Goal: Transaction & Acquisition: Download file/media

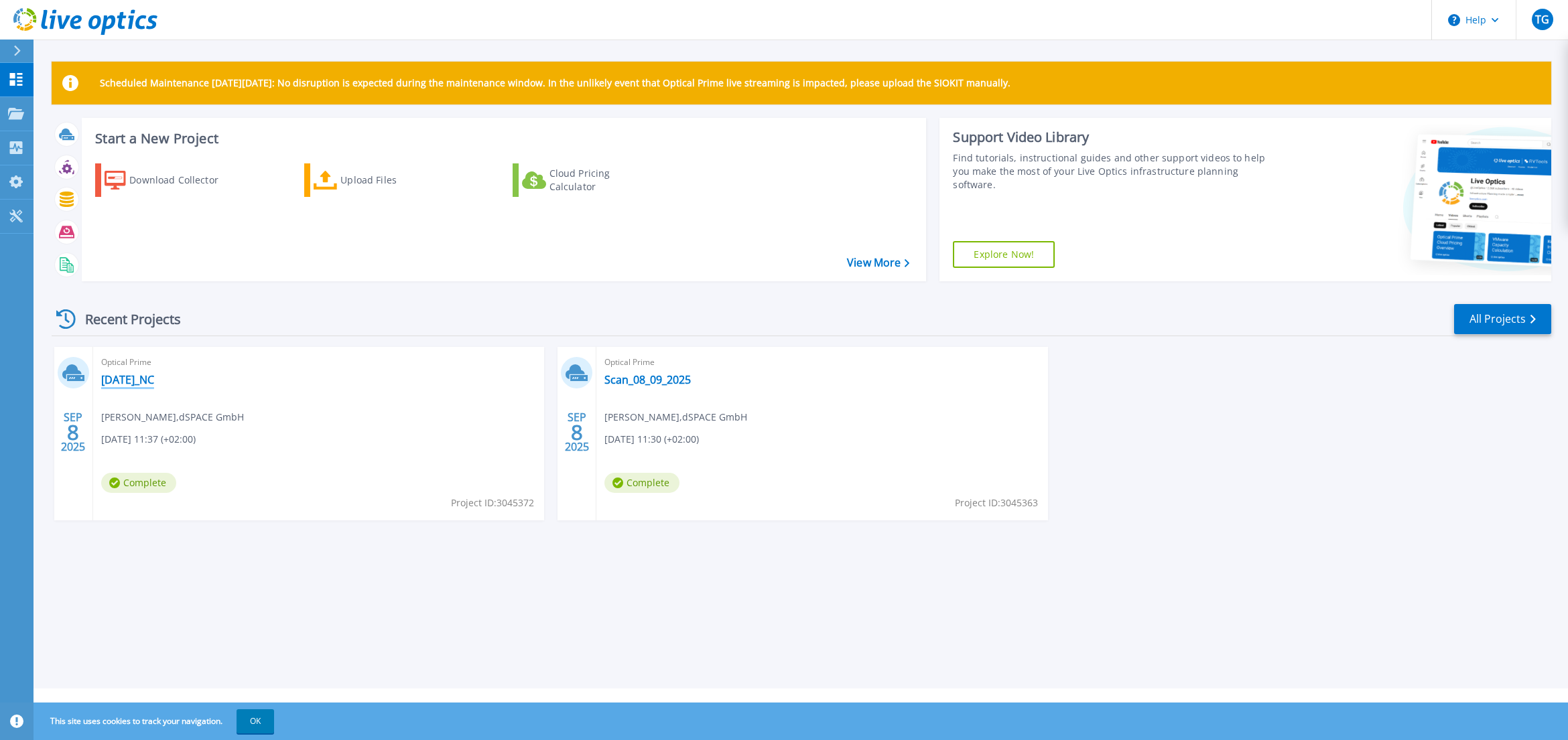
click at [131, 383] on link "[DATE]_NC" at bounding box center [127, 379] width 53 height 14
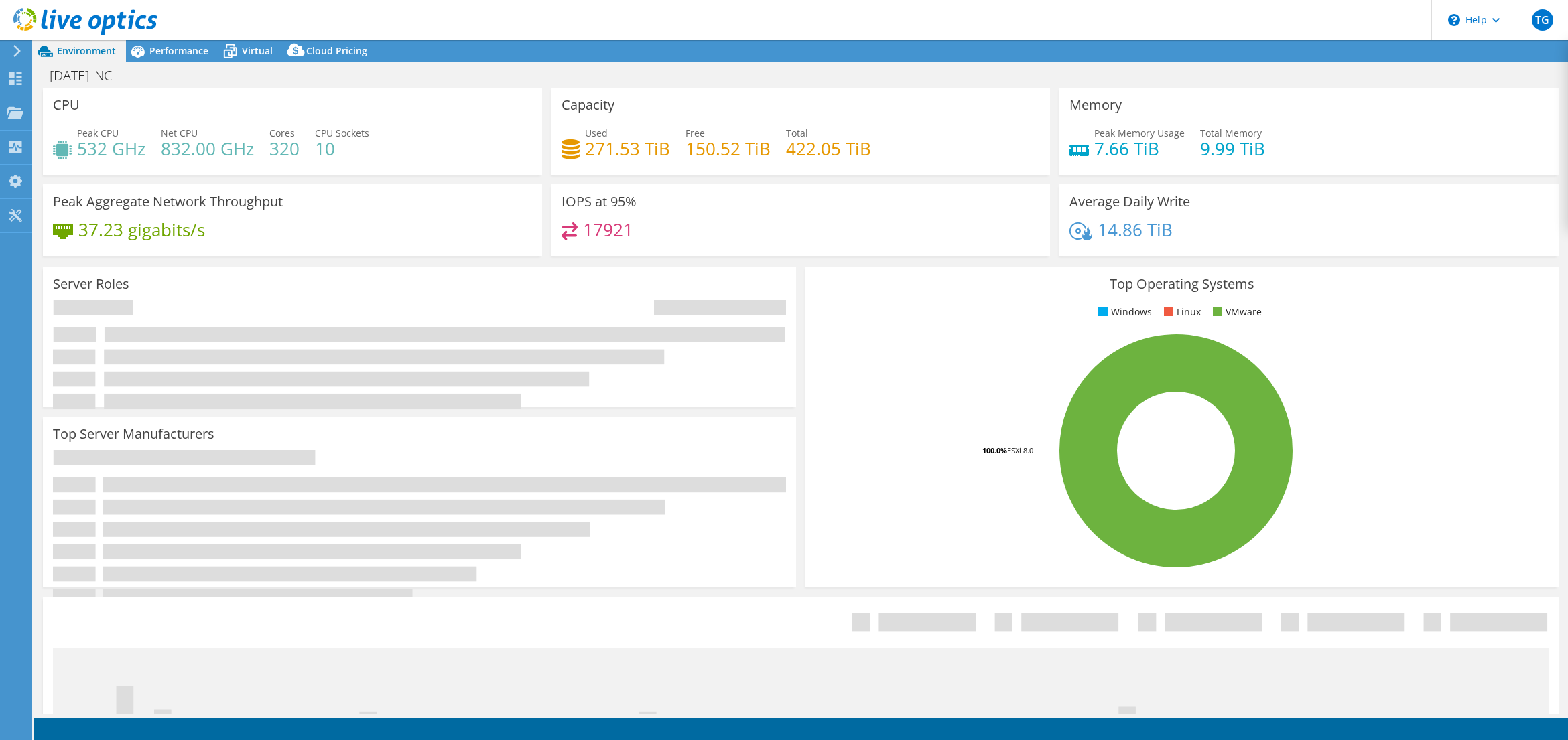
select select "USD"
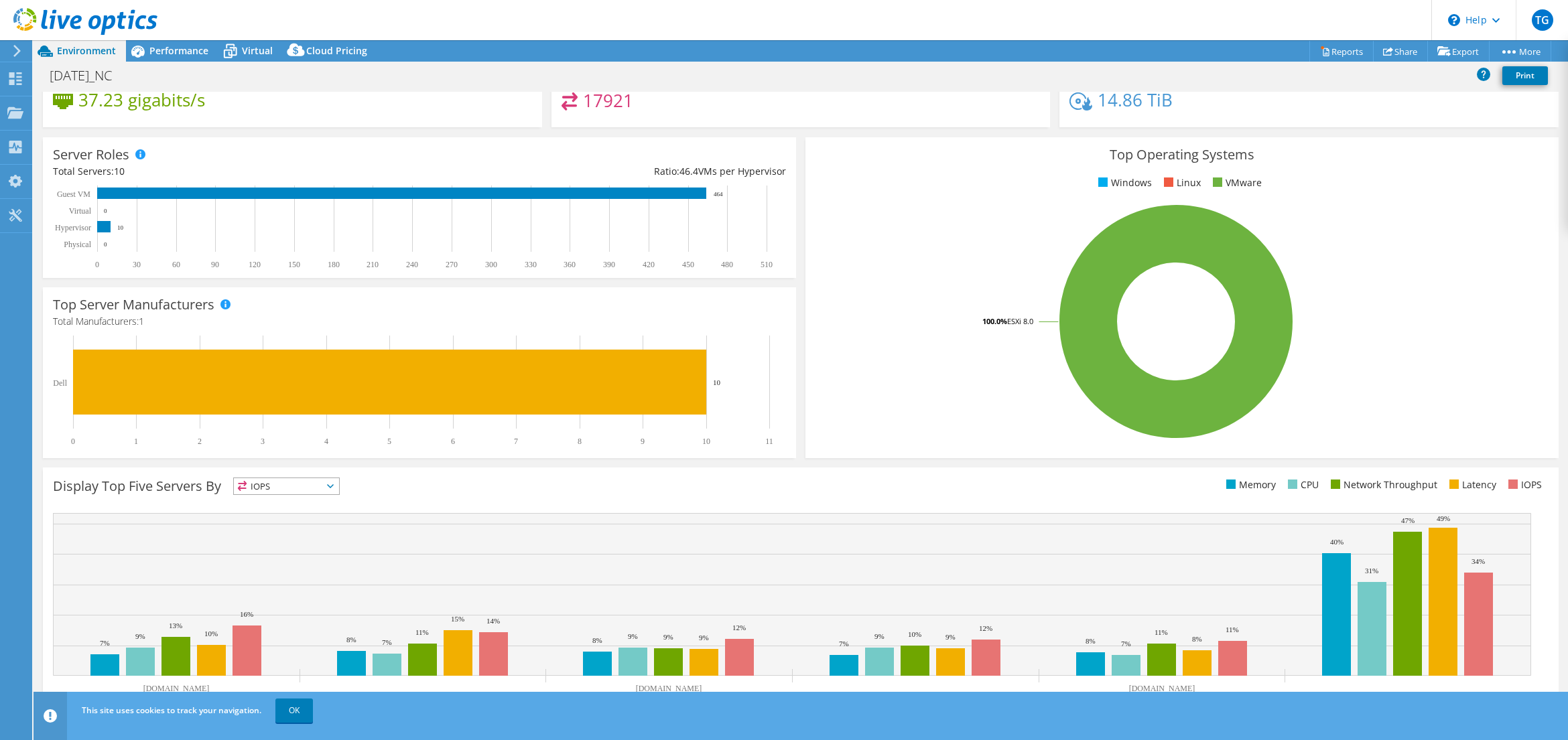
scroll to position [154, 0]
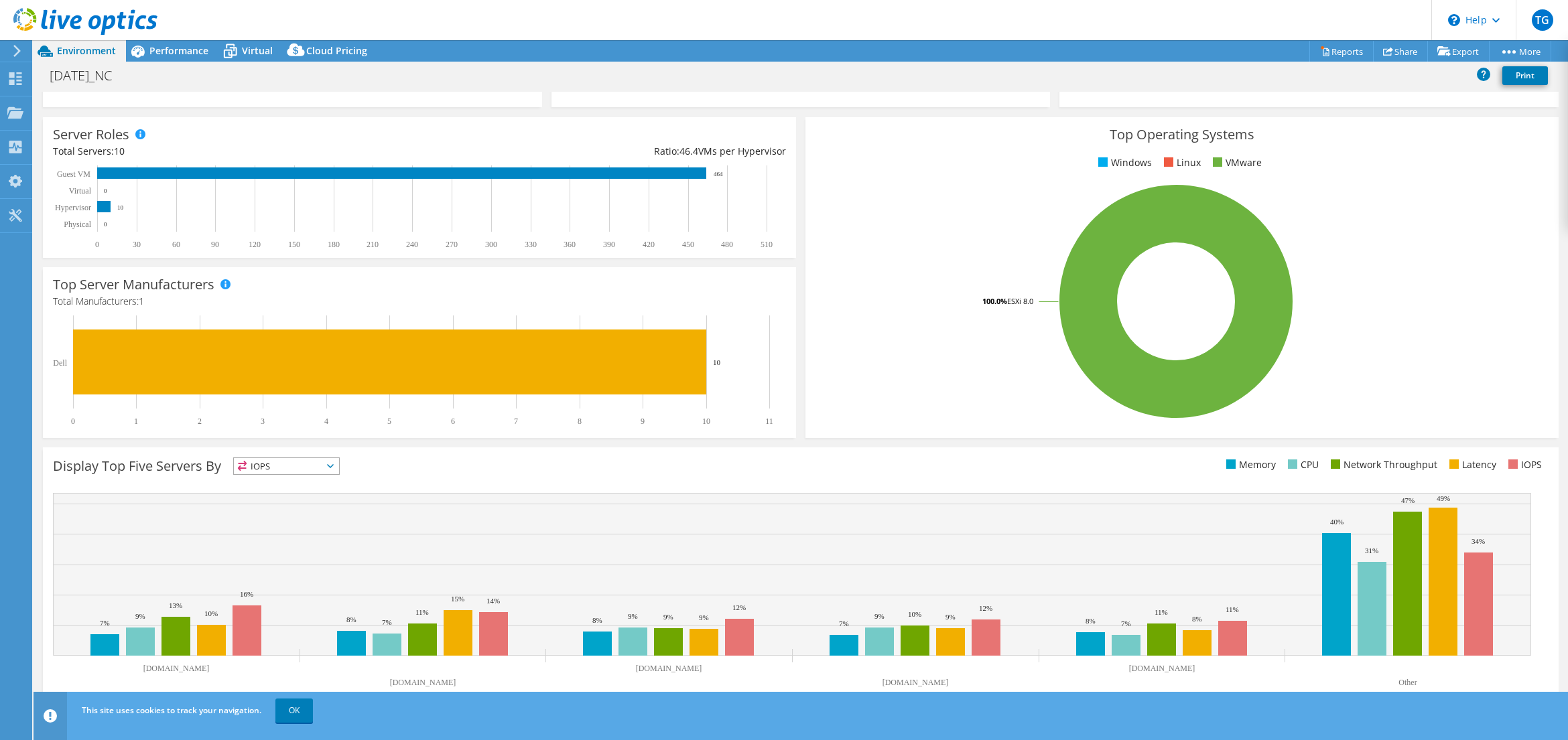
click at [245, 462] on icon at bounding box center [242, 465] width 9 height 10
click at [275, 501] on li "Memory" at bounding box center [286, 502] width 105 height 19
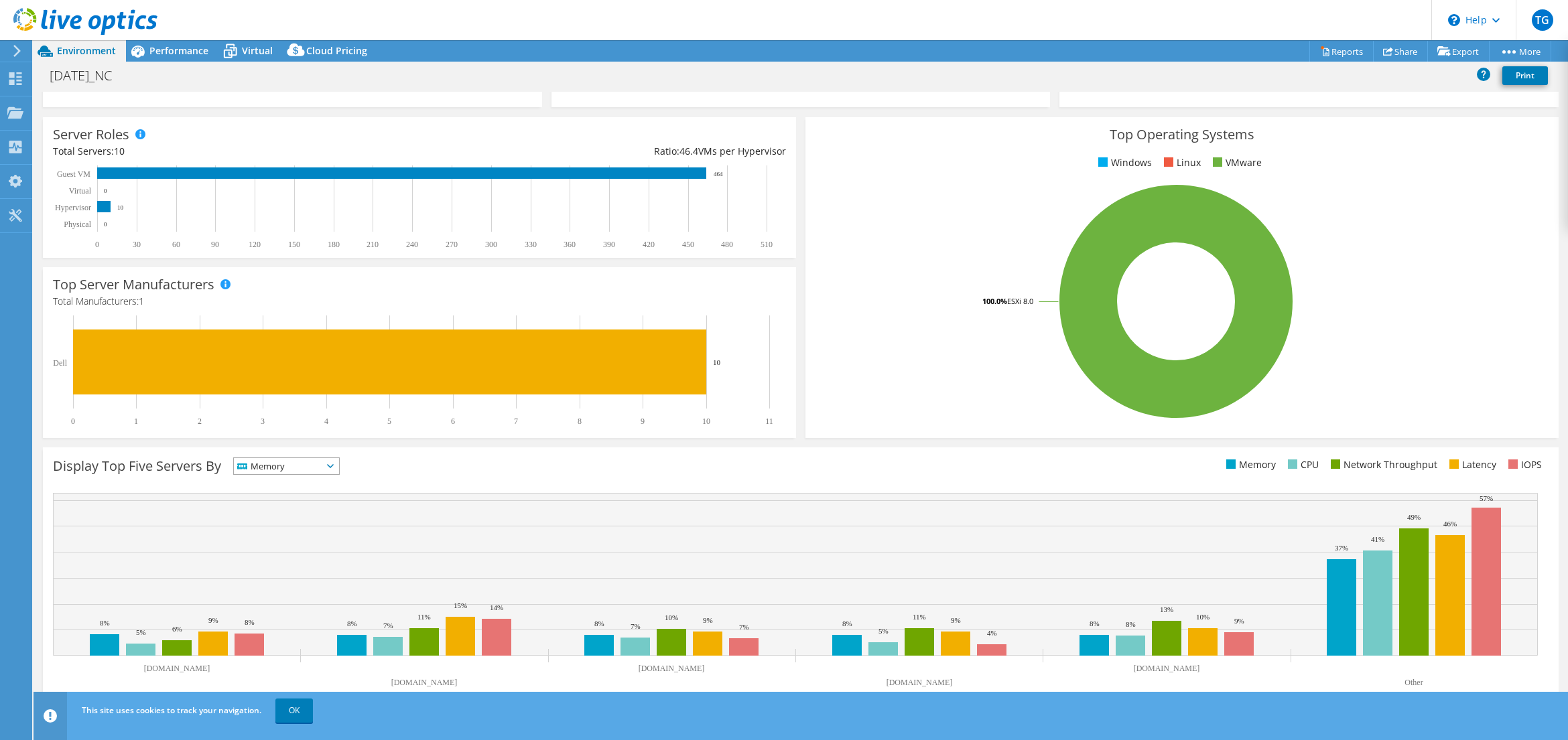
click at [276, 472] on span "Memory" at bounding box center [278, 466] width 88 height 16
click at [300, 538] on li "Network Throughput" at bounding box center [286, 539] width 105 height 19
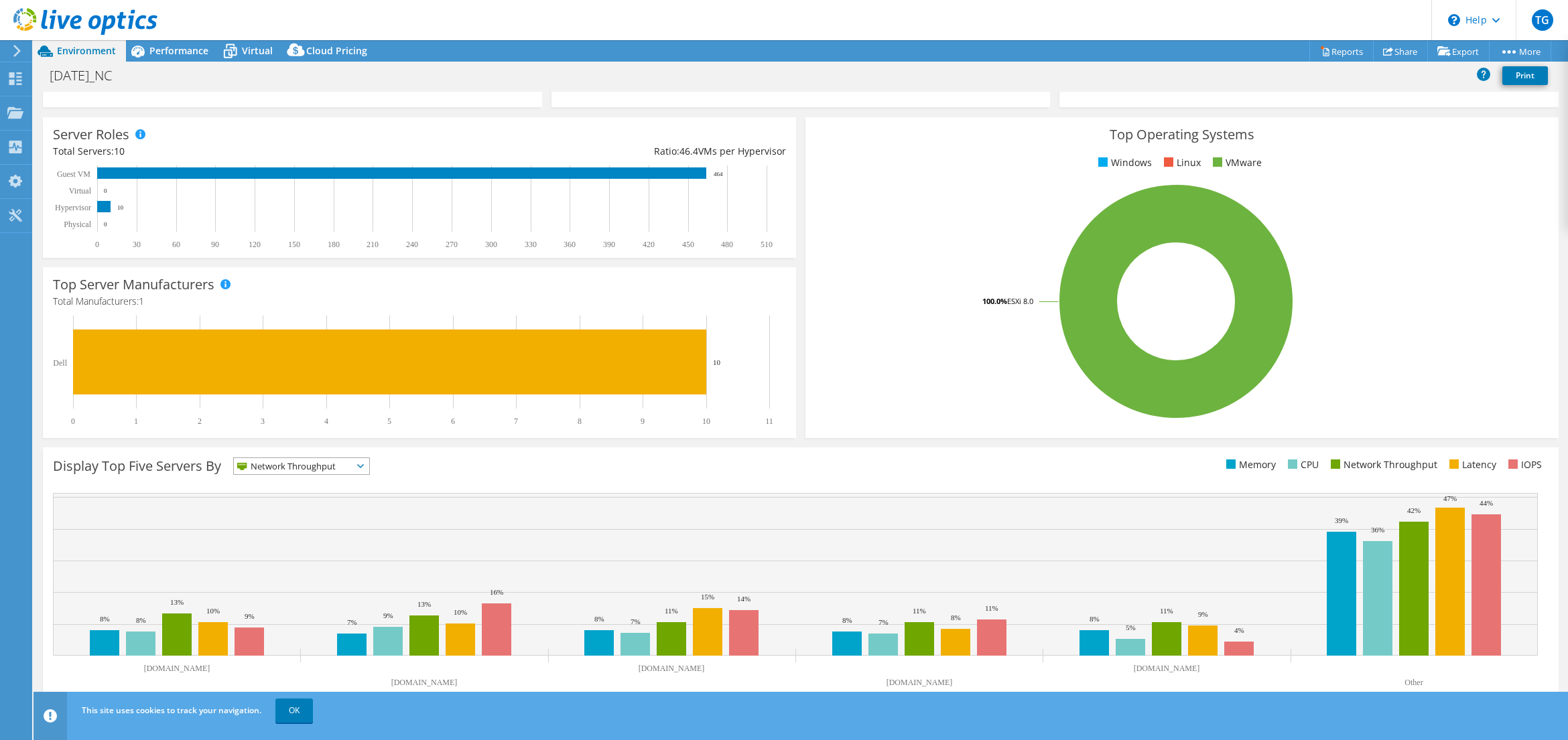
scroll to position [0, 0]
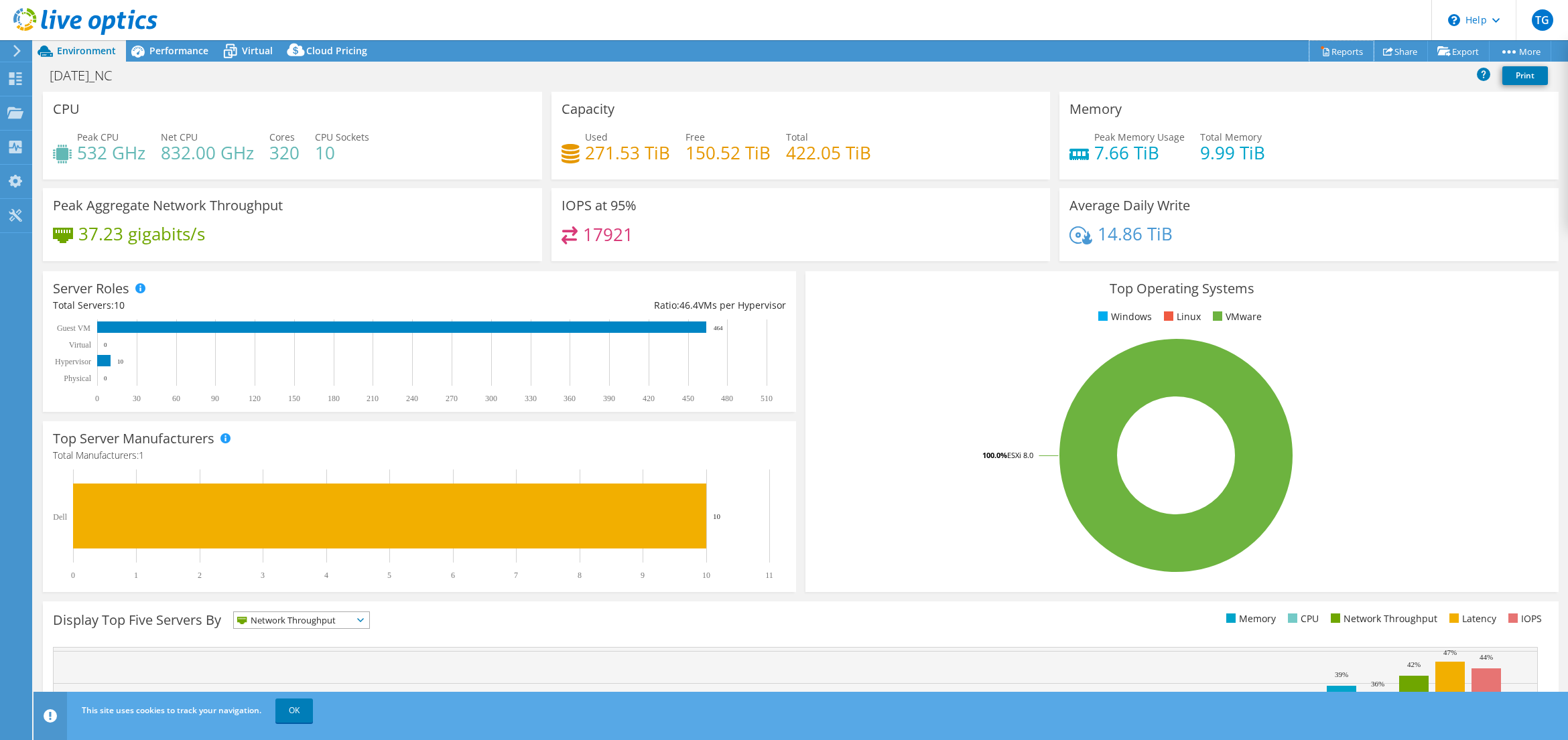
click at [1333, 55] on link "Reports" at bounding box center [1341, 50] width 64 height 21
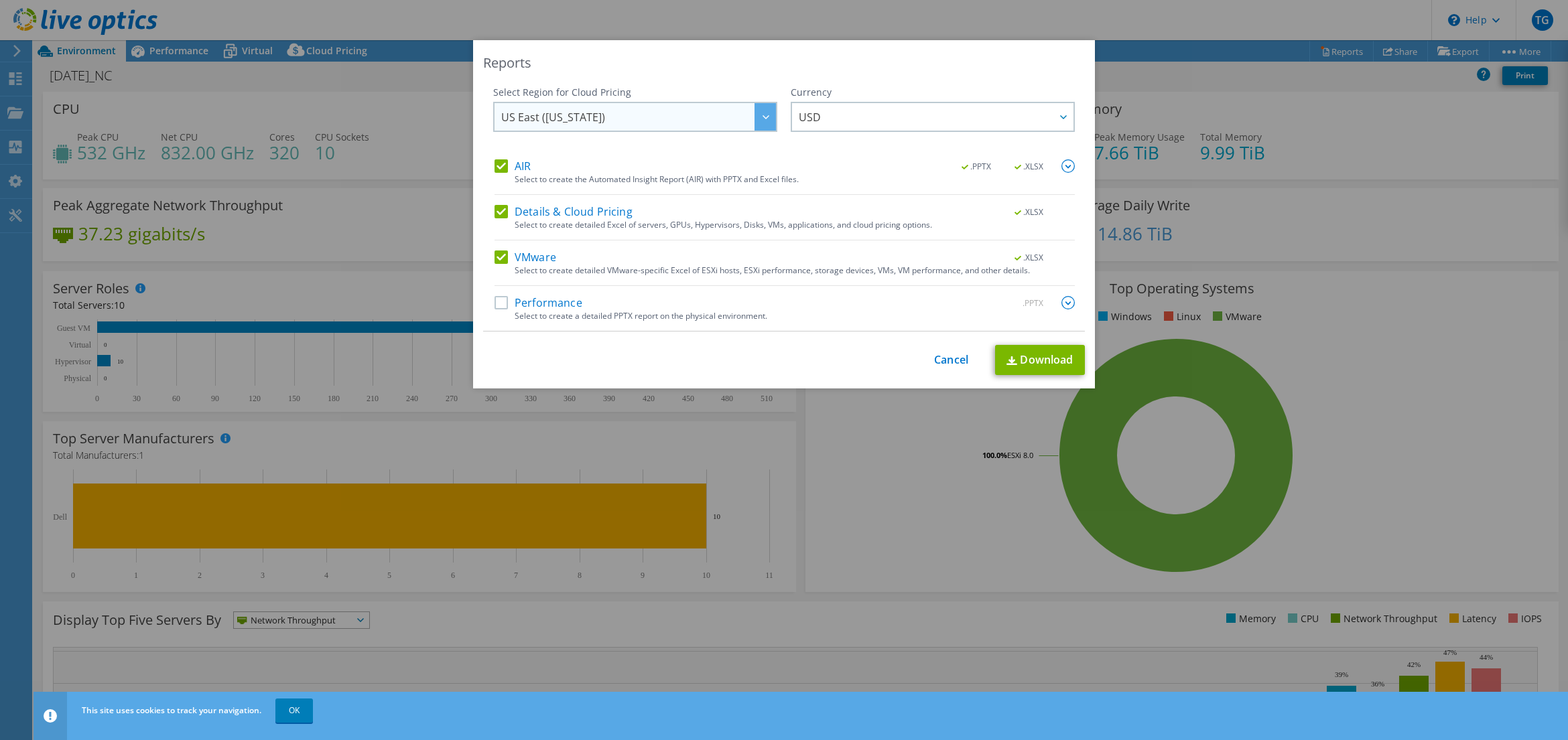
click at [607, 118] on span "US East (Virginia)" at bounding box center [638, 117] width 275 height 28
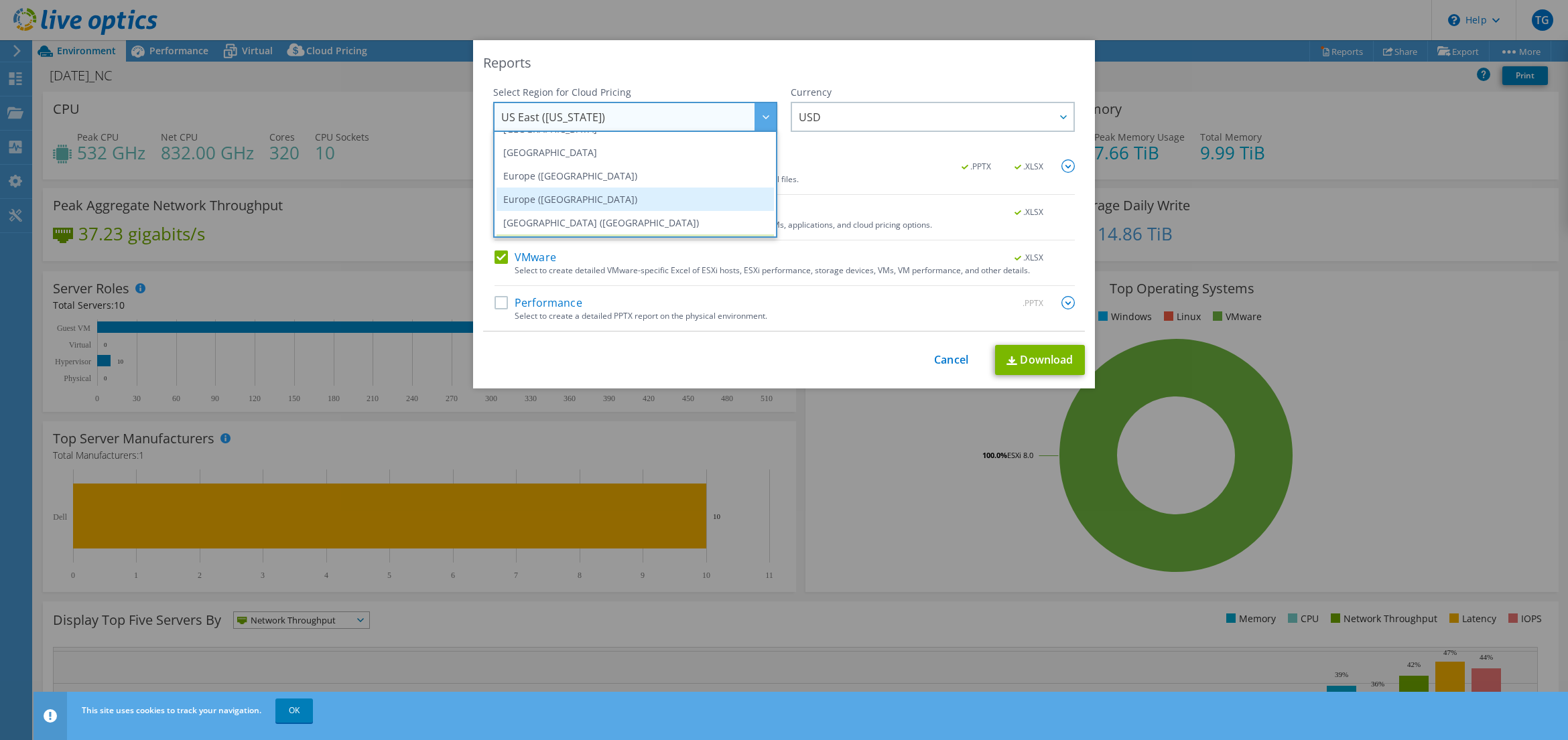
scroll to position [181, 0]
click at [593, 123] on span "US East (Virginia)" at bounding box center [638, 117] width 275 height 28
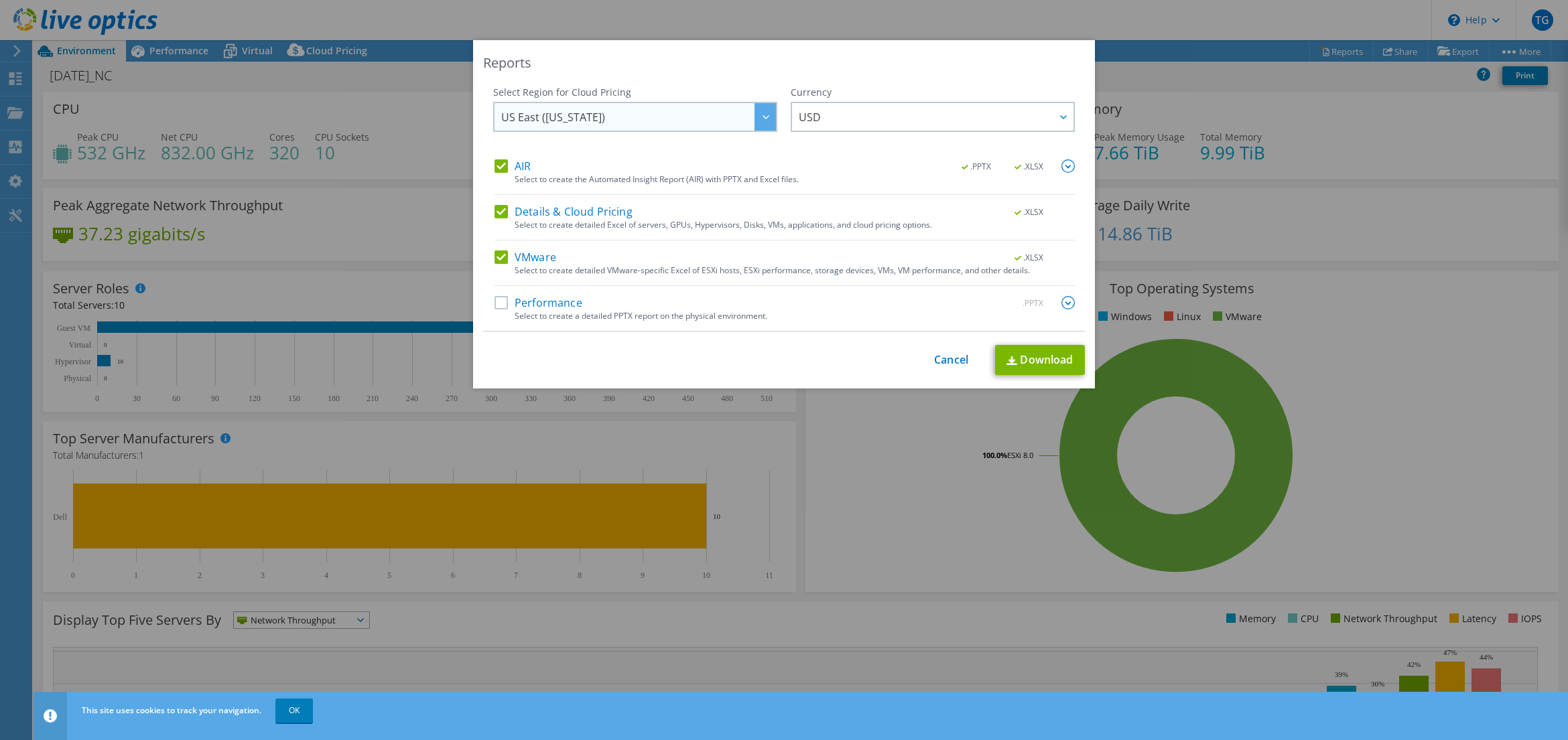
click at [668, 120] on span "US East (Virginia)" at bounding box center [638, 117] width 275 height 28
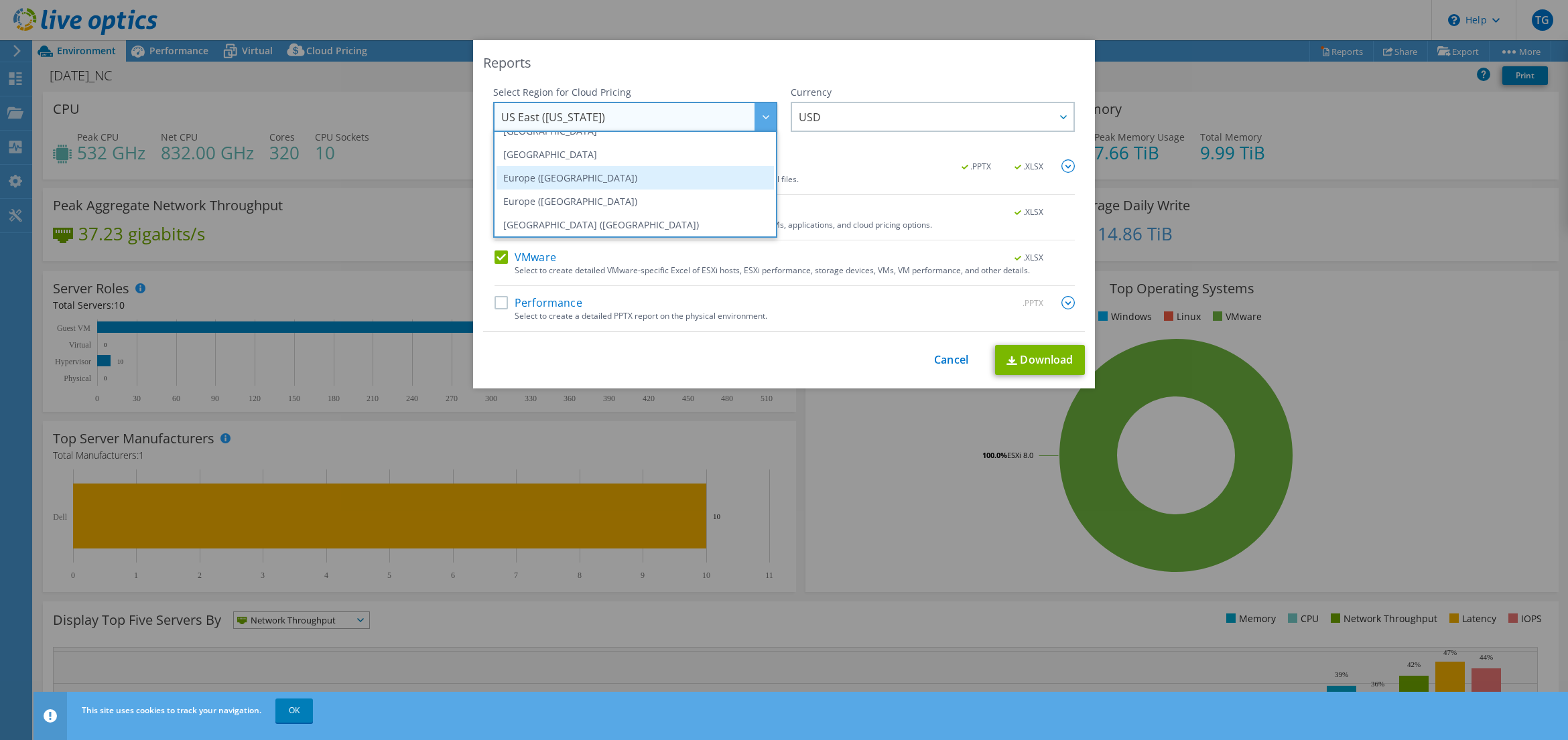
scroll to position [127, 0]
click at [648, 181] on li "Europe (Frankfurt)" at bounding box center [635, 183] width 277 height 23
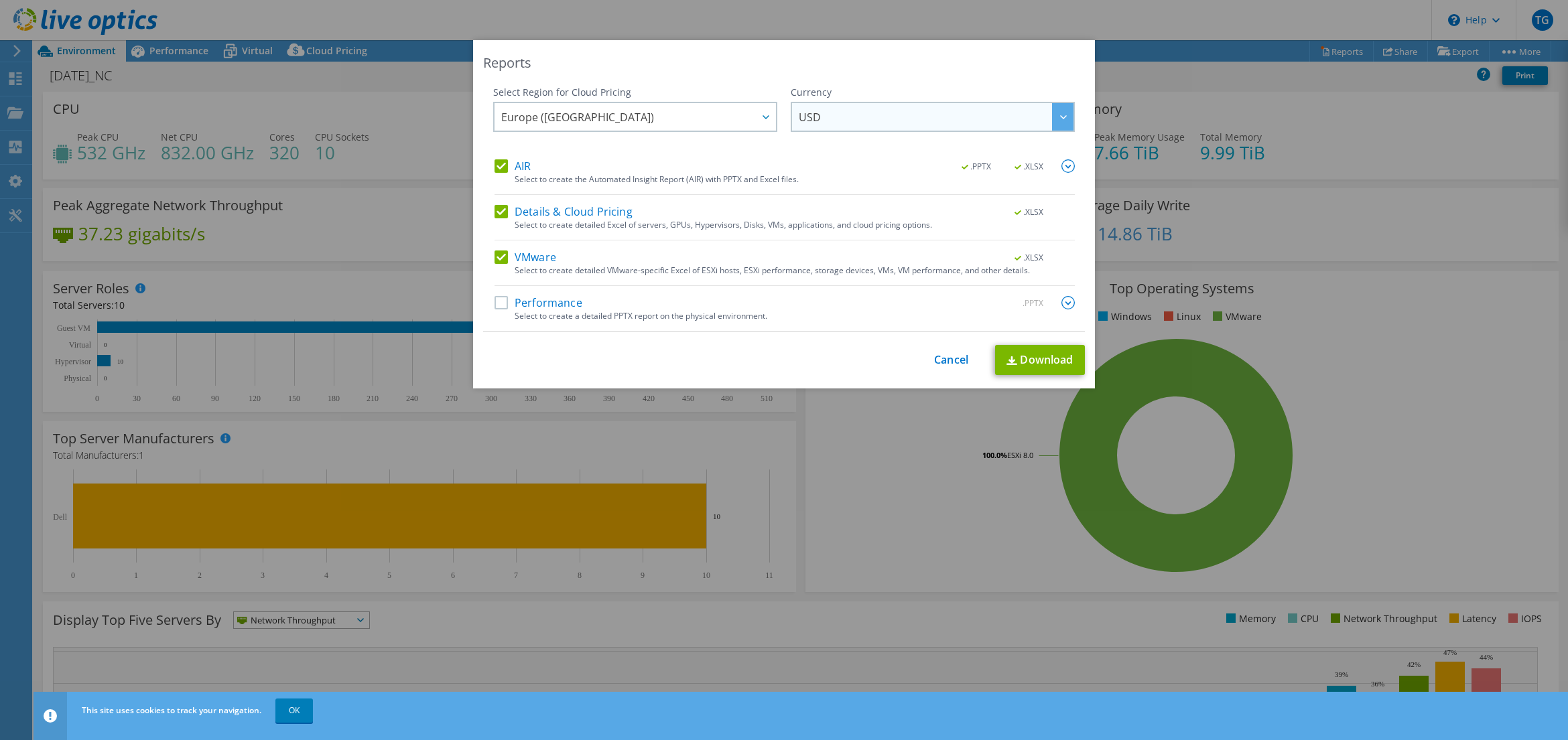
click at [841, 114] on span "USD" at bounding box center [936, 117] width 275 height 28
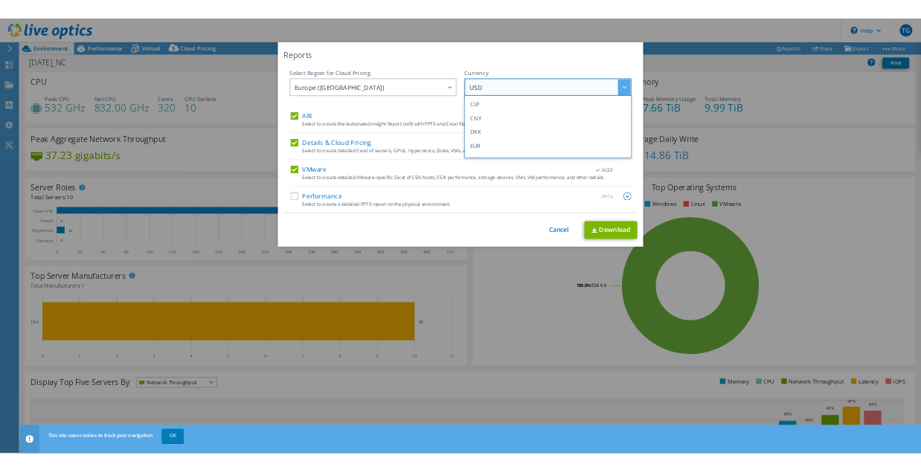
scroll to position [118, 0]
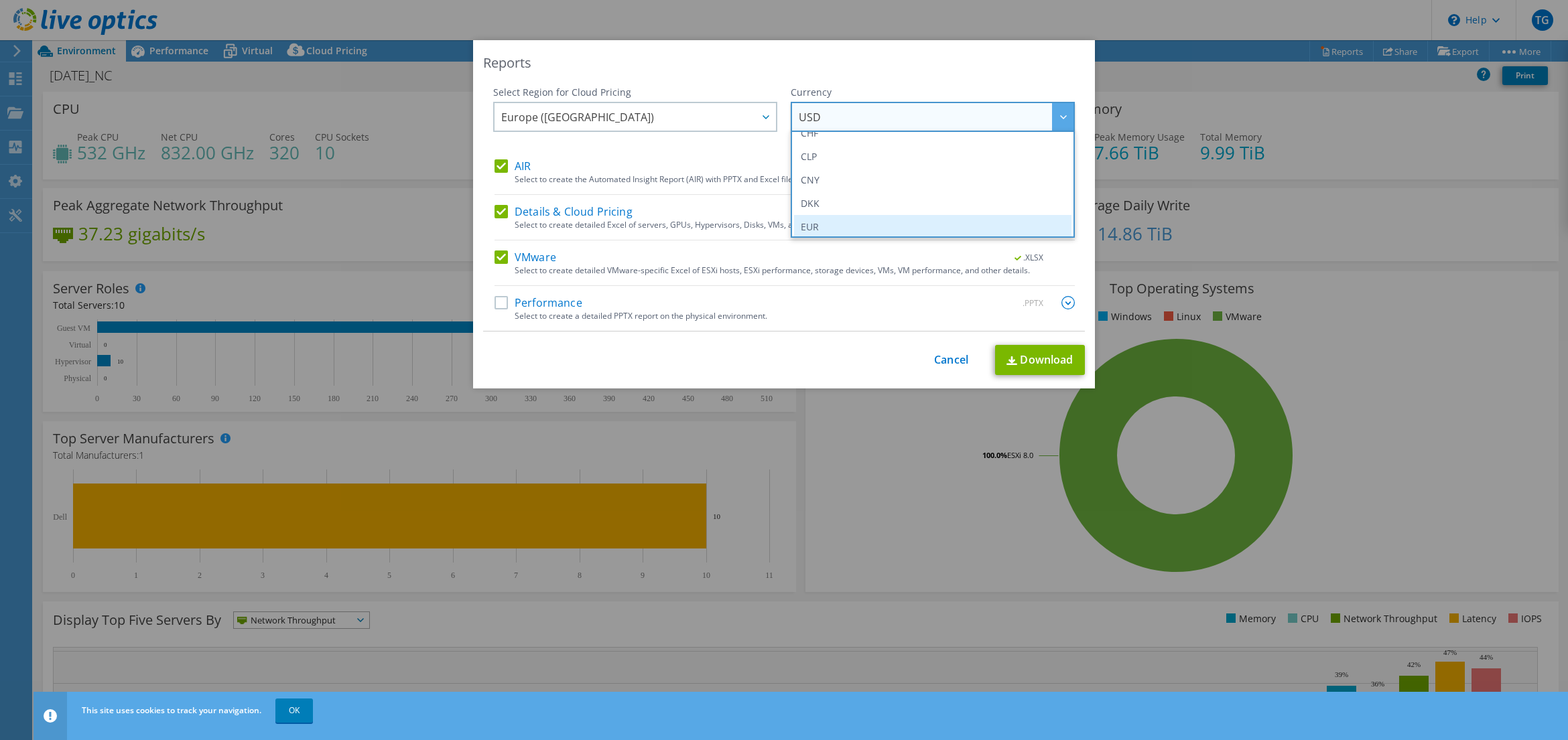
click at [844, 228] on li "EUR" at bounding box center [933, 227] width 277 height 23
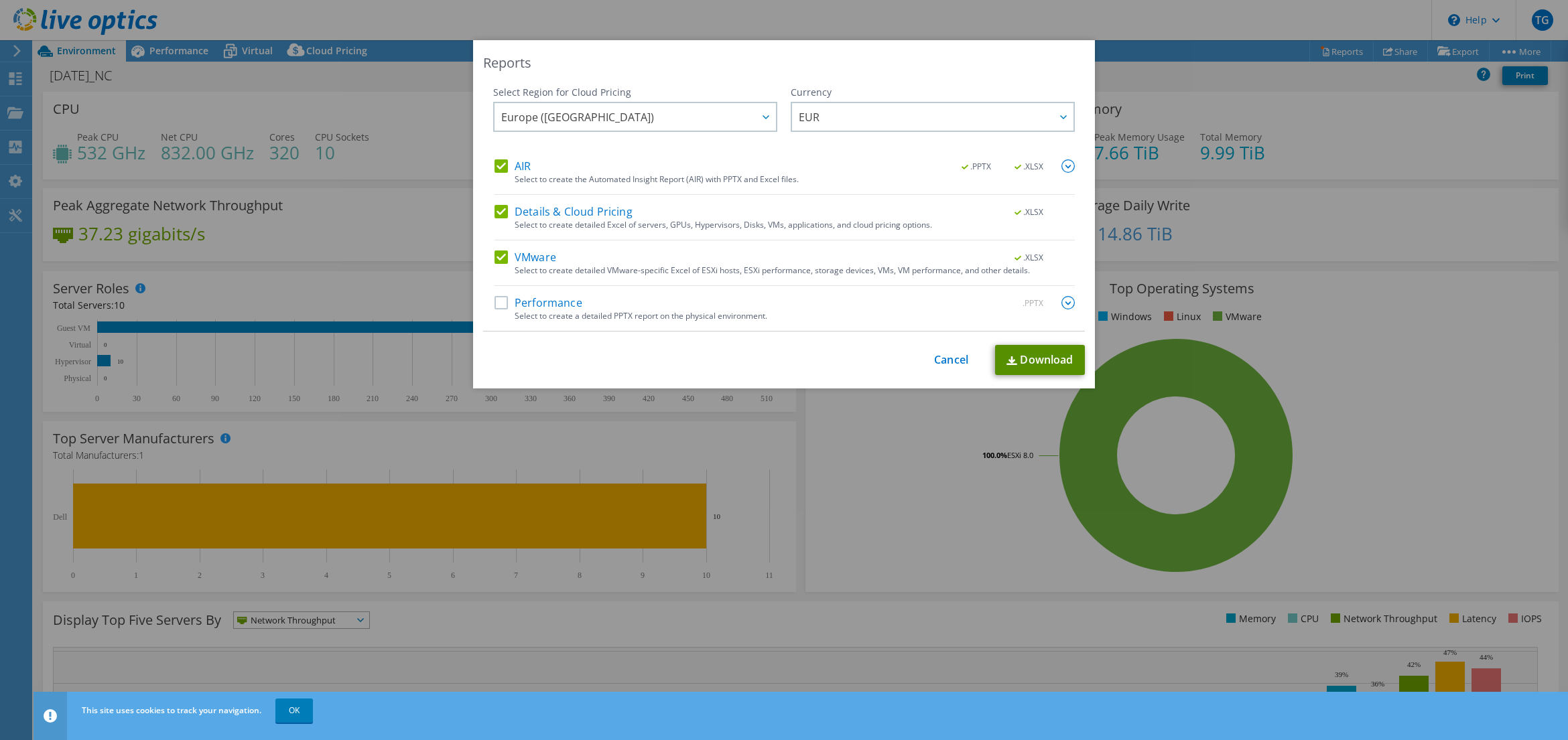
click at [1035, 352] on link "Download" at bounding box center [1040, 359] width 90 height 30
click at [497, 302] on label "Performance" at bounding box center [538, 302] width 87 height 14
click at [0, 0] on input "Performance" at bounding box center [0, 0] width 0 height 0
click at [1021, 362] on link "Download" at bounding box center [1040, 359] width 90 height 30
